Goal: Task Accomplishment & Management: Complete application form

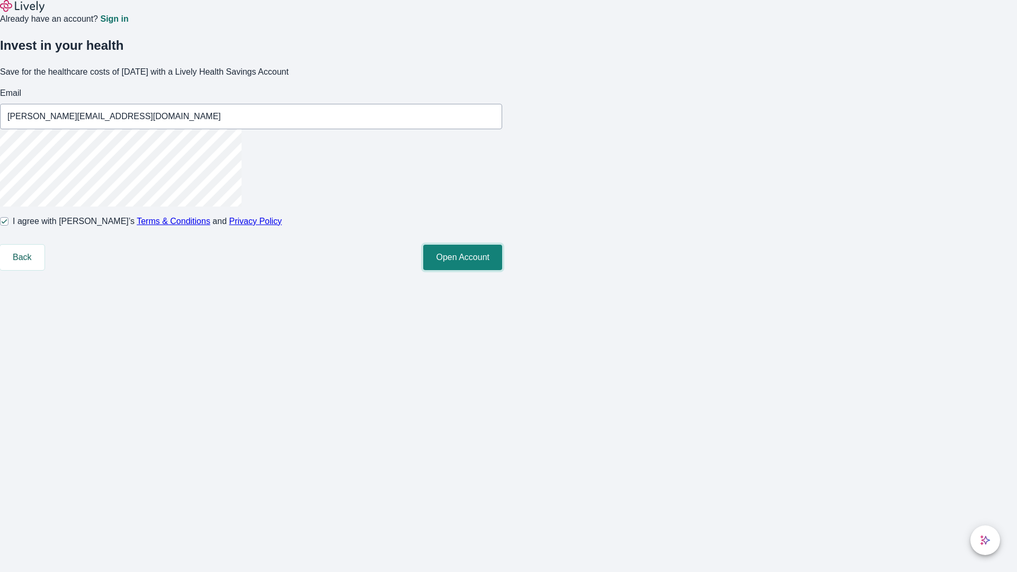
click at [502, 270] on button "Open Account" at bounding box center [462, 257] width 79 height 25
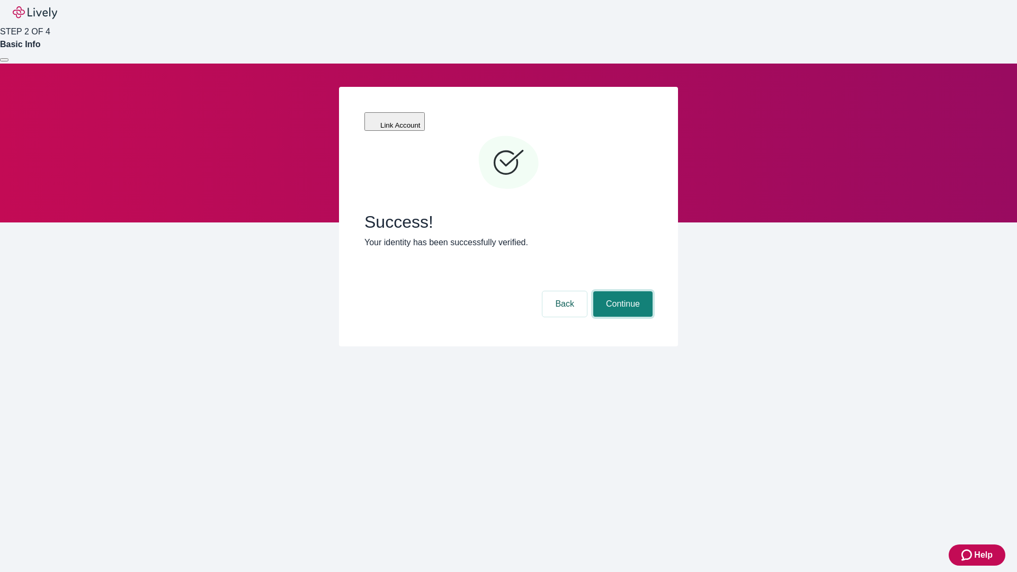
click at [621, 291] on button "Continue" at bounding box center [622, 303] width 59 height 25
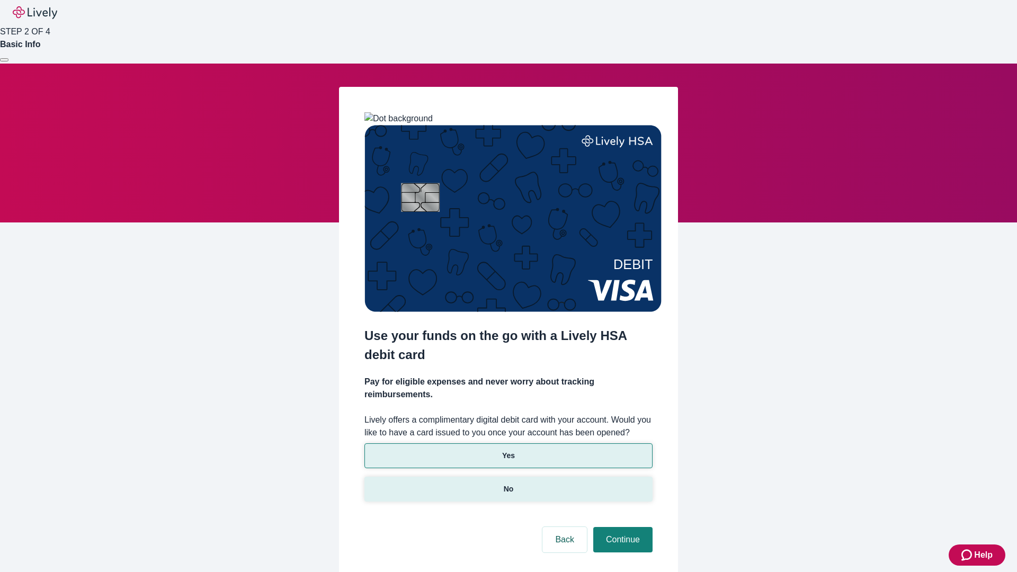
click at [508, 484] on p "No" at bounding box center [509, 489] width 10 height 11
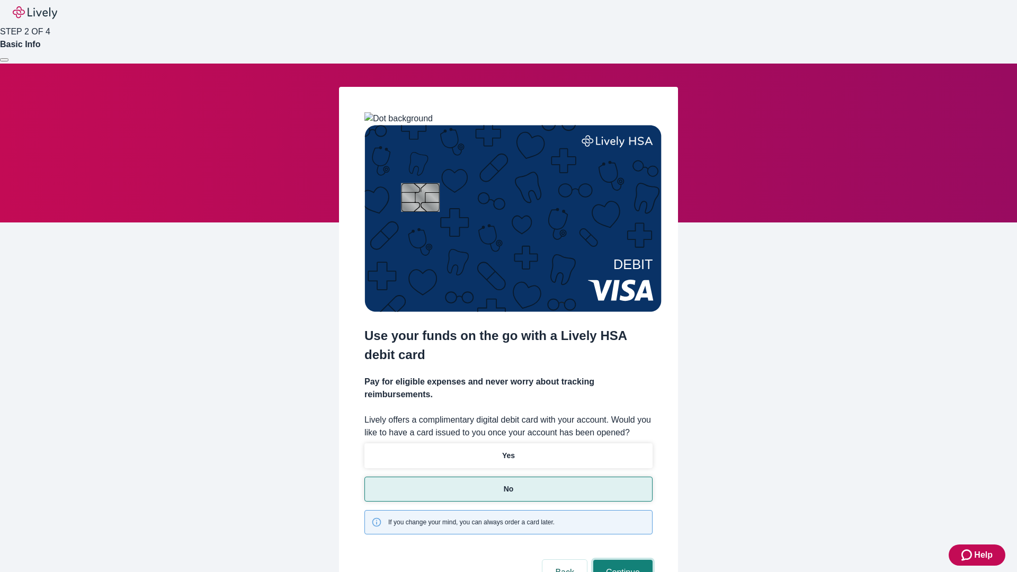
click at [621, 560] on button "Continue" at bounding box center [622, 572] width 59 height 25
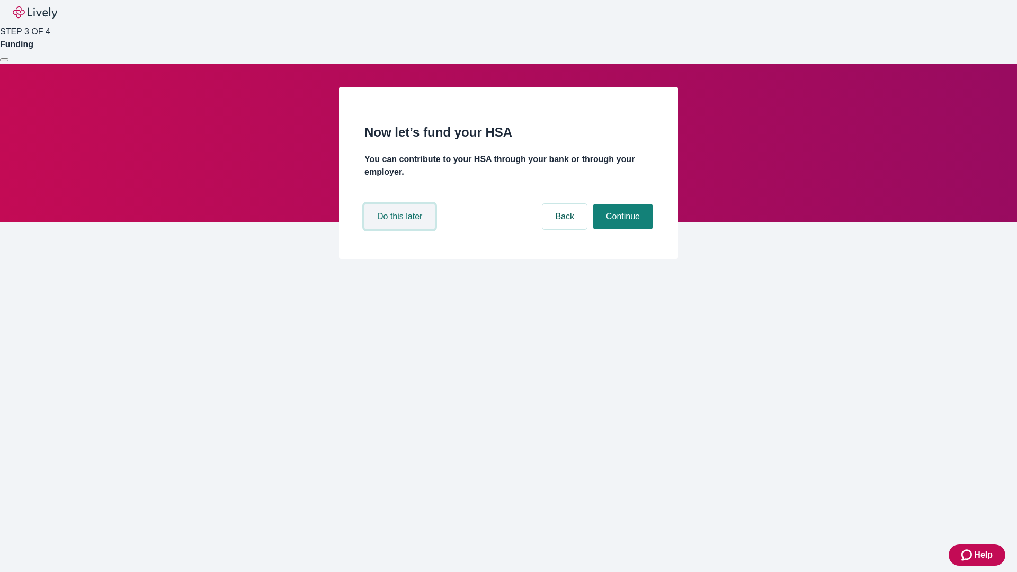
click at [401, 229] on button "Do this later" at bounding box center [399, 216] width 70 height 25
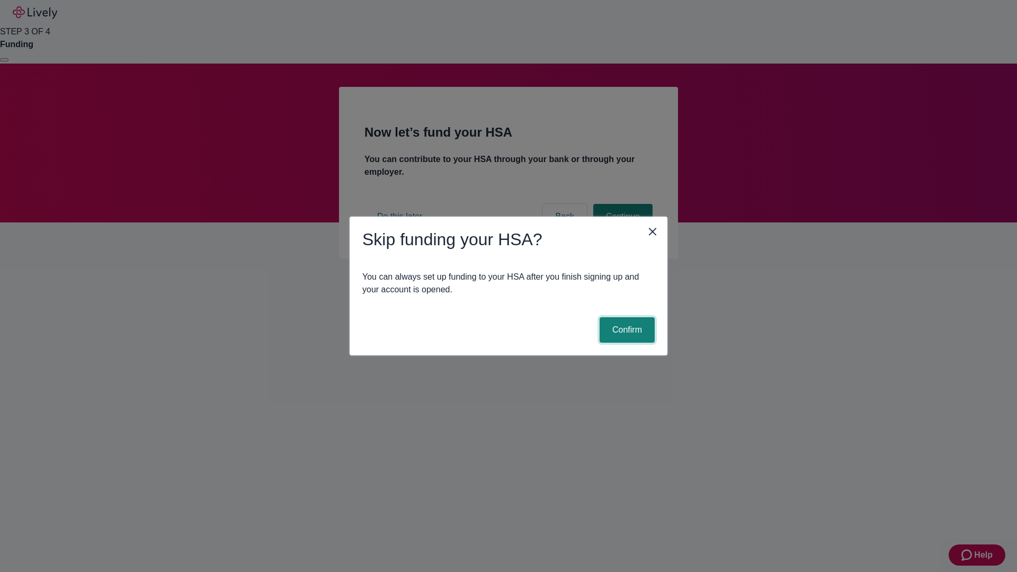
click at [625, 330] on button "Confirm" at bounding box center [627, 329] width 55 height 25
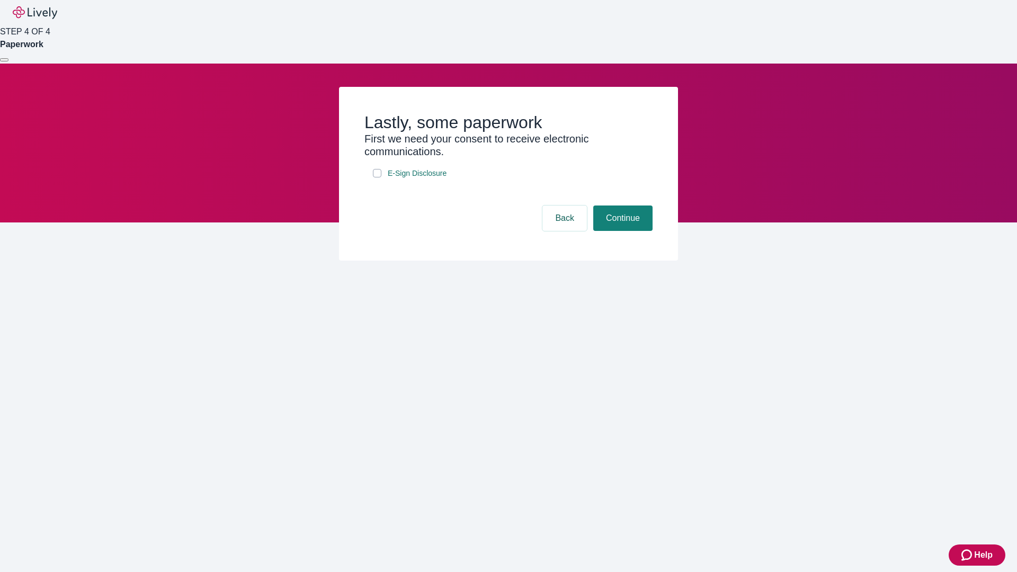
click at [377, 177] on input "E-Sign Disclosure" at bounding box center [377, 173] width 8 height 8
checkbox input "true"
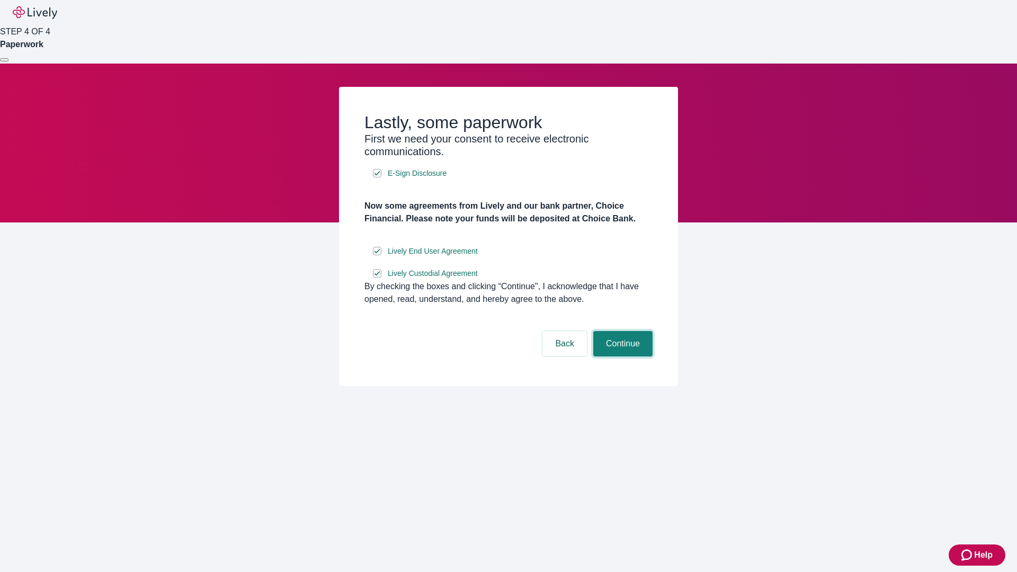
click at [621, 356] on button "Continue" at bounding box center [622, 343] width 59 height 25
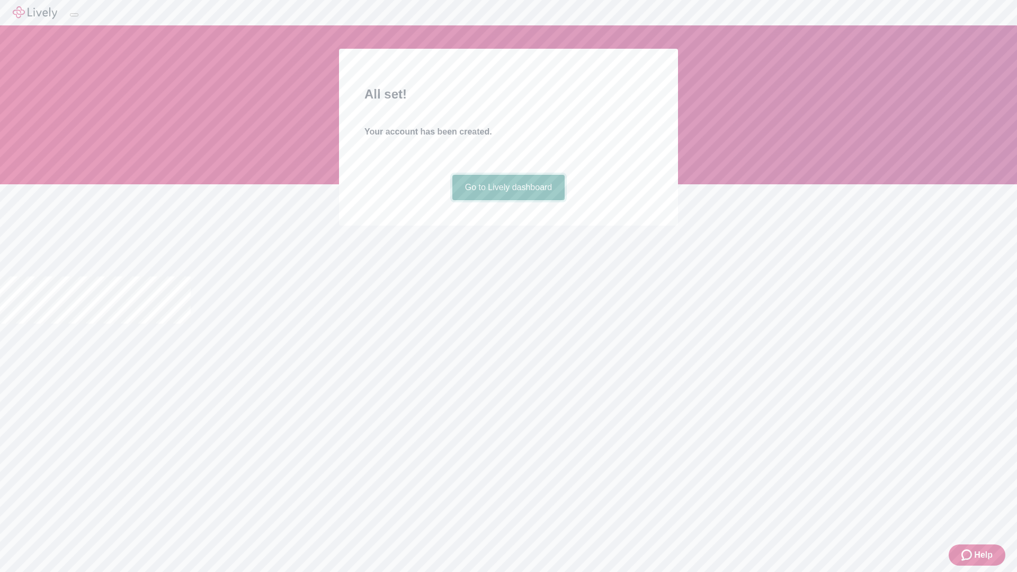
click at [508, 200] on link "Go to Lively dashboard" at bounding box center [508, 187] width 113 height 25
